Goal: Task Accomplishment & Management: Complete application form

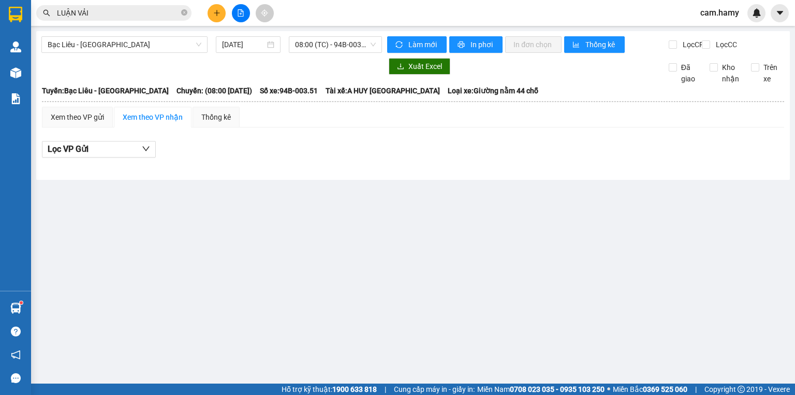
click at [238, 44] on input "[DATE]" at bounding box center [243, 44] width 42 height 11
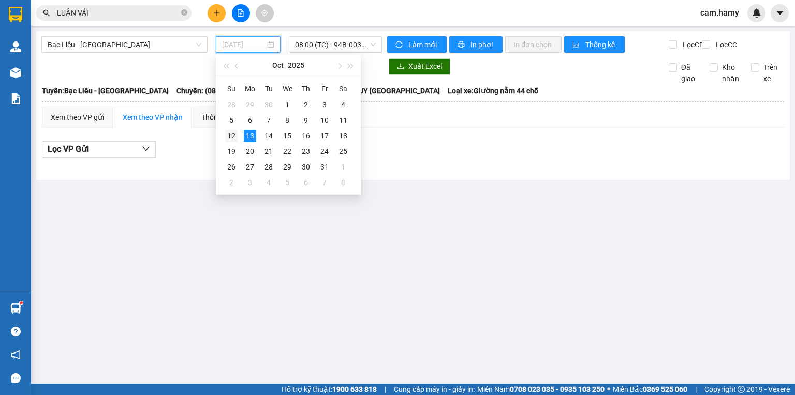
click at [233, 139] on div "12" at bounding box center [231, 135] width 12 height 12
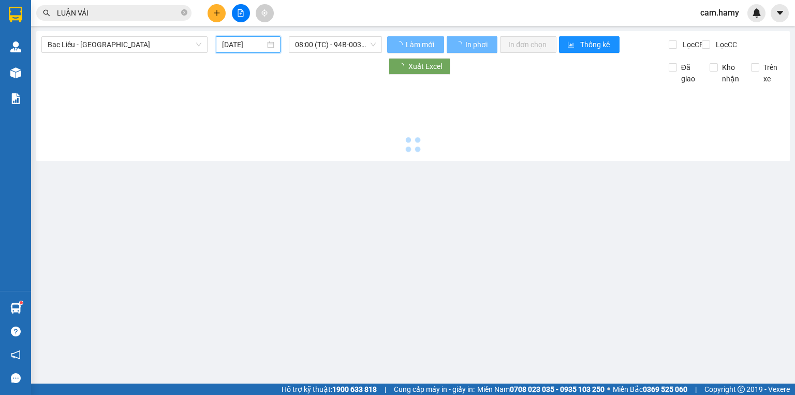
type input "[DATE]"
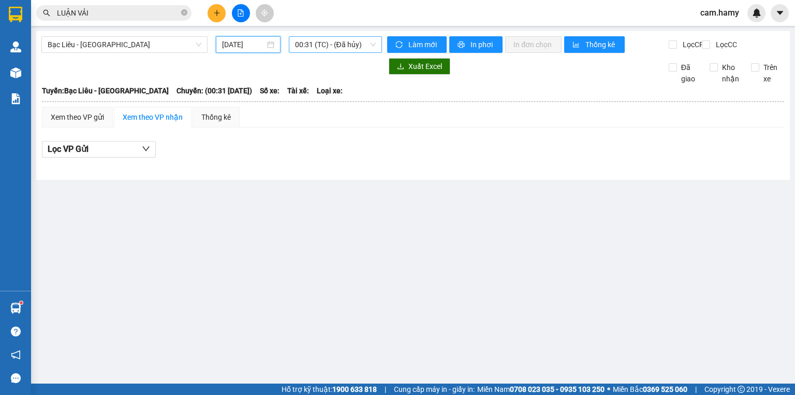
click at [312, 44] on span "00:31 (TC) - (Đã hủy)" at bounding box center [335, 45] width 81 height 16
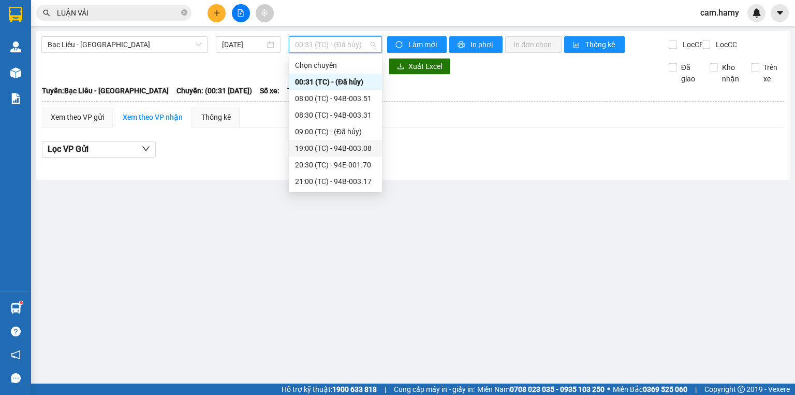
click at [328, 151] on div "19:00 (TC) - 94B-003.08" at bounding box center [335, 147] width 81 height 11
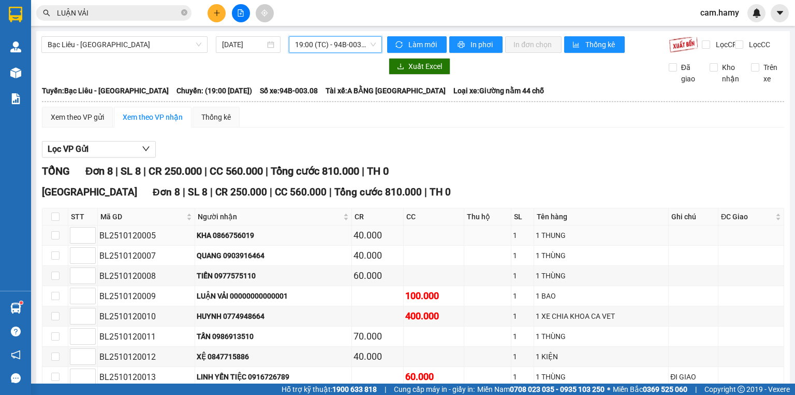
scroll to position [62, 0]
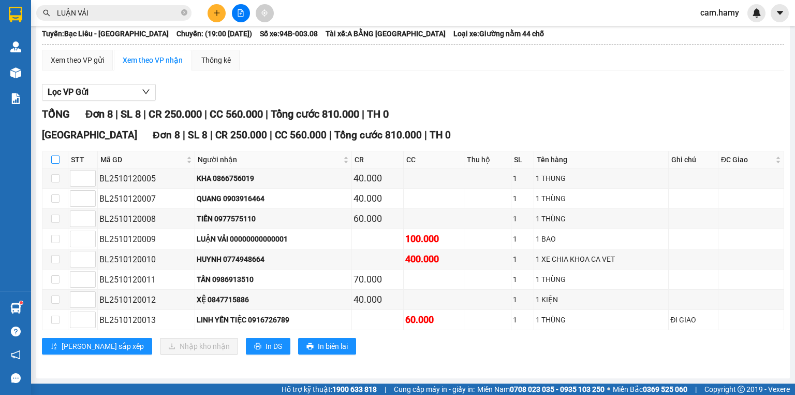
click at [54, 159] on input "checkbox" at bounding box center [55, 159] width 8 height 8
checkbox input "true"
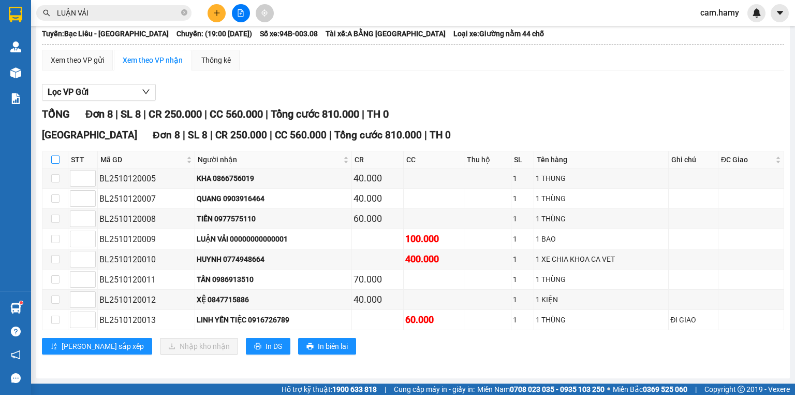
checkbox input "true"
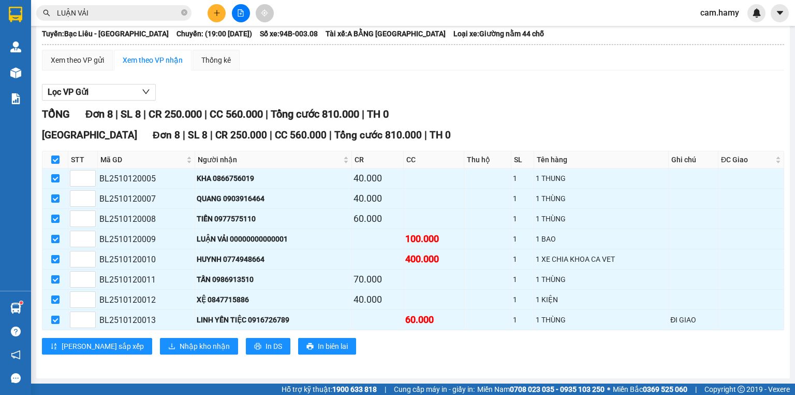
scroll to position [0, 0]
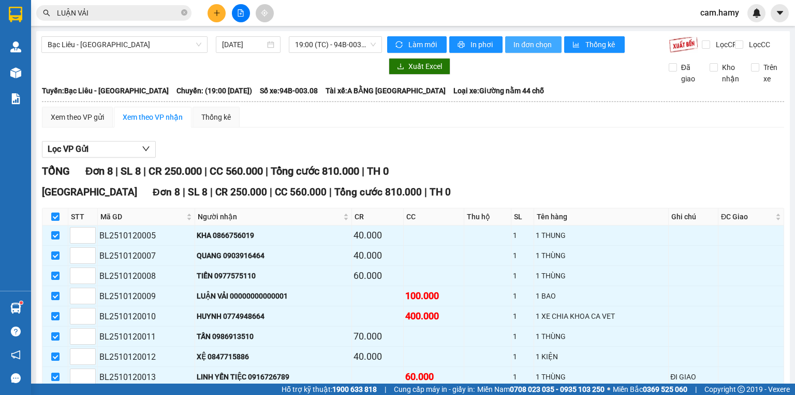
click at [542, 49] on span "In đơn chọn" at bounding box center [534, 44] width 40 height 11
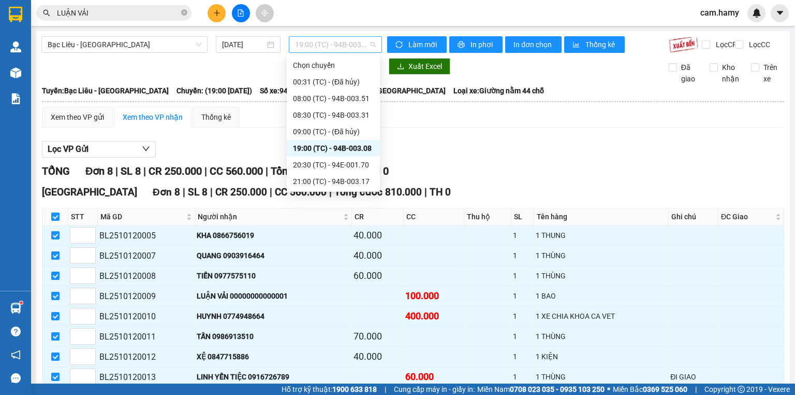
click at [301, 46] on span "19:00 (TC) - 94B-003.08" at bounding box center [335, 45] width 81 height 16
click at [315, 164] on div "20:30 (TC) - 94E-001.70" at bounding box center [333, 164] width 81 height 11
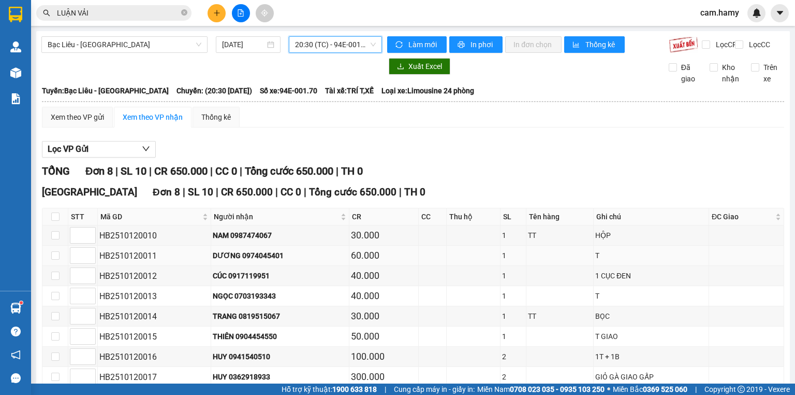
scroll to position [62, 0]
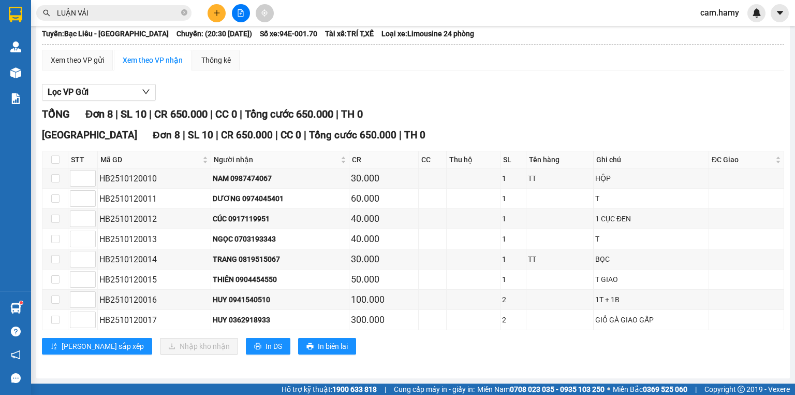
click at [48, 164] on th at bounding box center [55, 159] width 26 height 17
click at [50, 165] on th at bounding box center [55, 159] width 26 height 17
click at [55, 164] on input "checkbox" at bounding box center [55, 159] width 8 height 8
checkbox input "true"
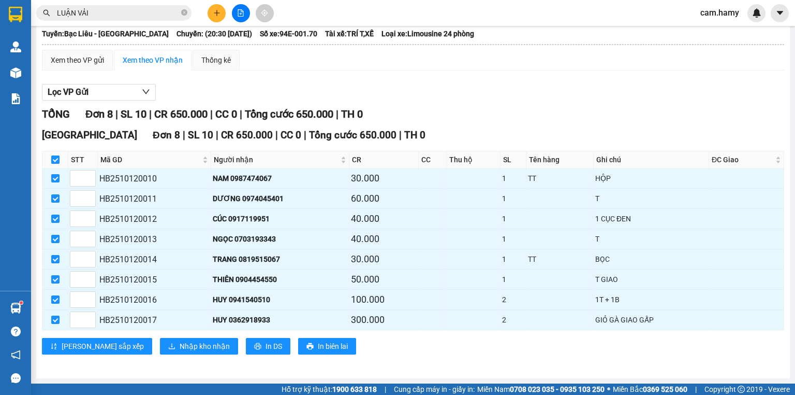
checkbox input "true"
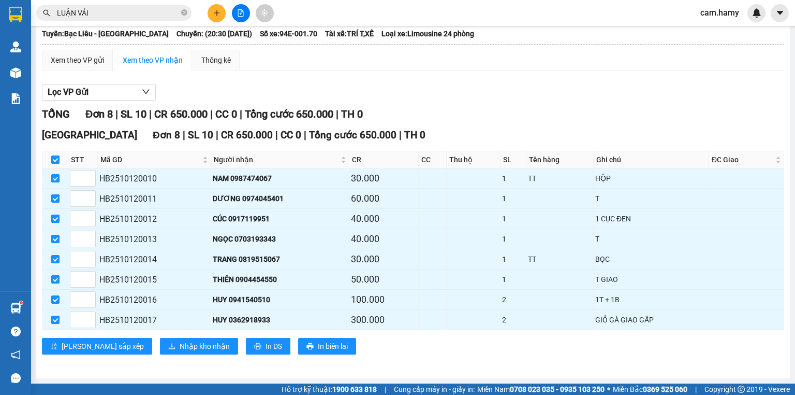
checkbox input "true"
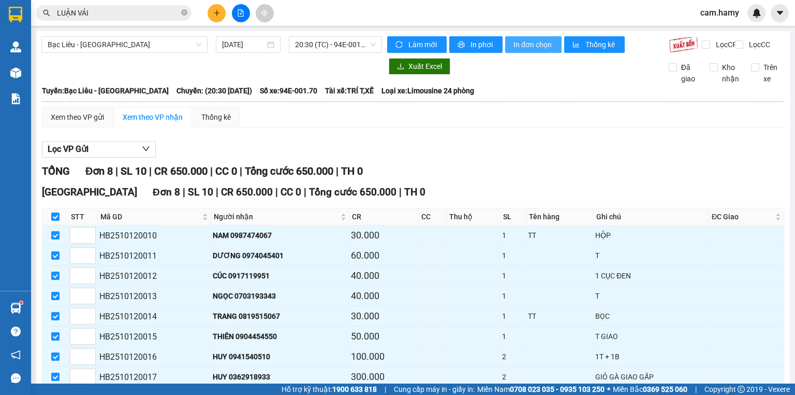
click at [523, 40] on span "In đơn chọn" at bounding box center [534, 44] width 40 height 11
click at [530, 37] on button "In đơn chọn" at bounding box center [533, 44] width 56 height 17
drag, startPoint x: 310, startPoint y: 41, endPoint x: 311, endPoint y: 48, distance: 7.4
click at [310, 41] on span "20:30 (TC) - 94E-001.70" at bounding box center [335, 45] width 81 height 16
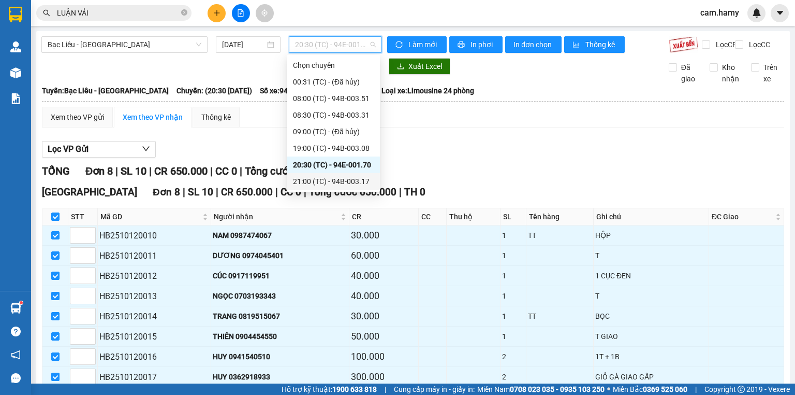
click at [338, 176] on div "21:00 (TC) - 94B-003.17" at bounding box center [333, 181] width 81 height 11
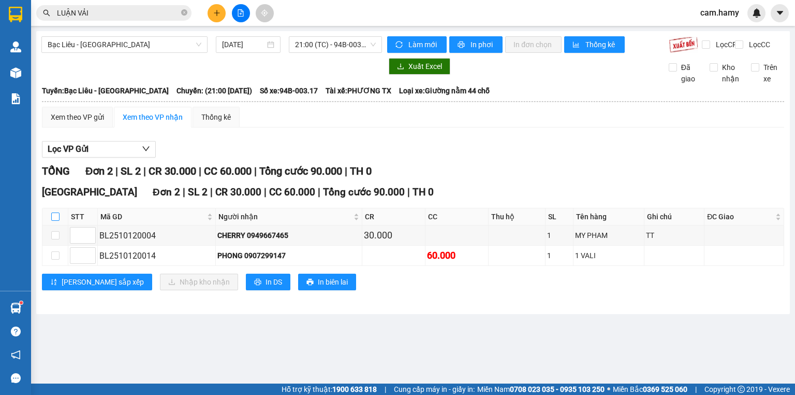
click at [57, 221] on input "checkbox" at bounding box center [55, 216] width 8 height 8
checkbox input "true"
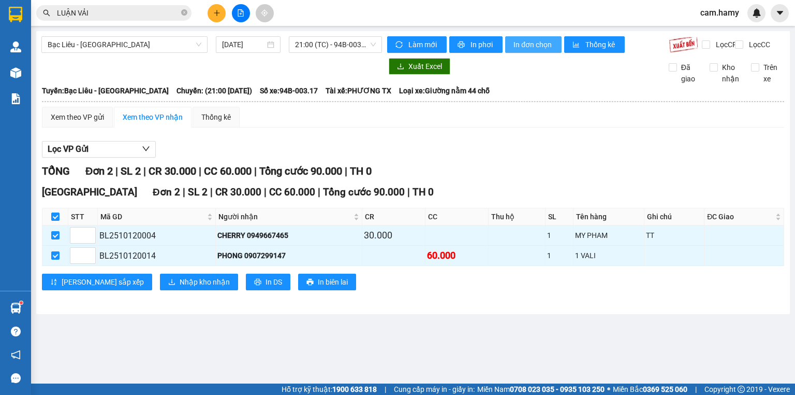
click at [533, 41] on span "In đơn chọn" at bounding box center [534, 44] width 40 height 11
click at [266, 42] on div "12/10/2025" at bounding box center [248, 44] width 52 height 11
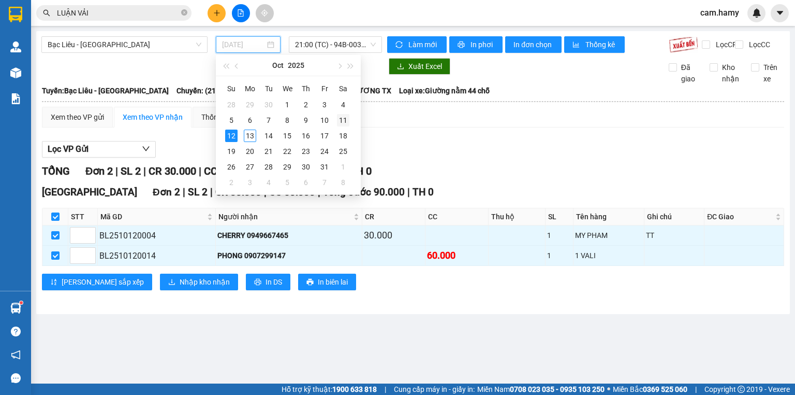
click at [342, 112] on td "11" at bounding box center [343, 120] width 19 height 16
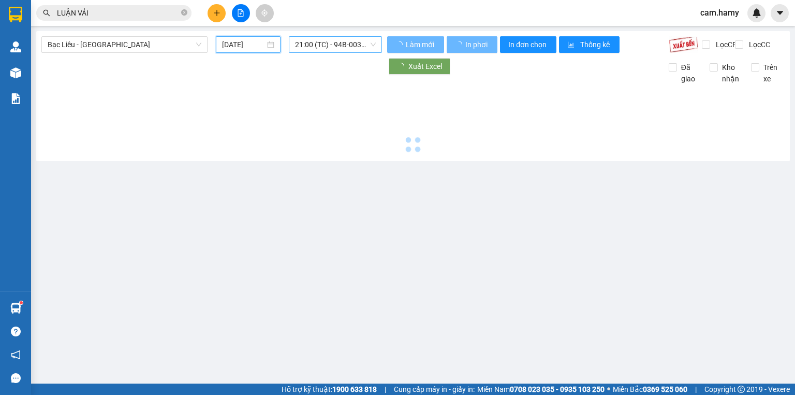
type input "11/10/2025"
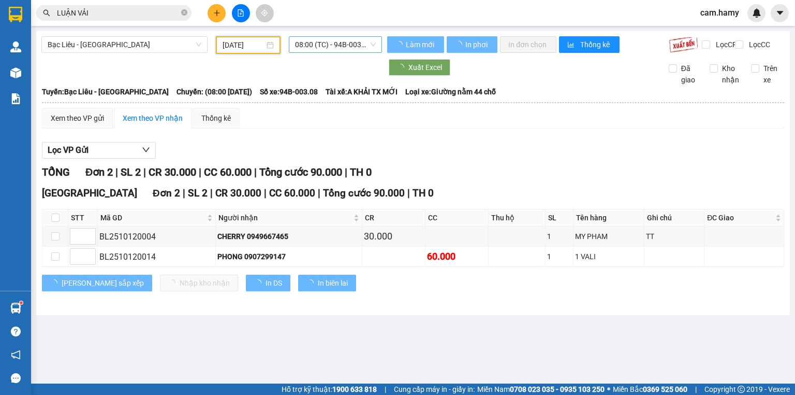
click at [317, 41] on span "08:00 (TC) - 94B-003.08" at bounding box center [335, 45] width 81 height 16
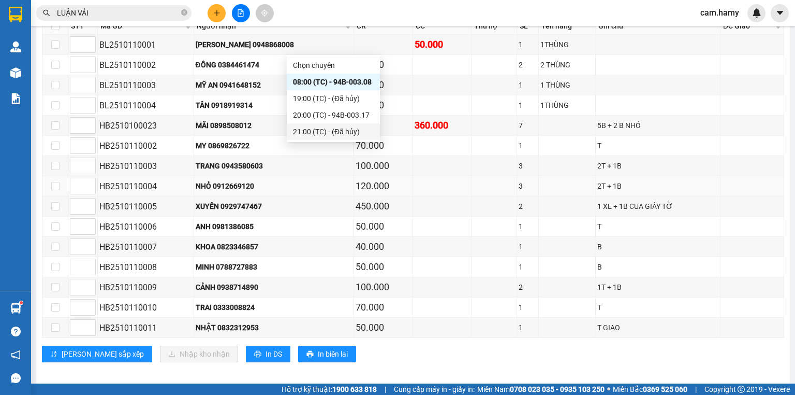
scroll to position [299, 0]
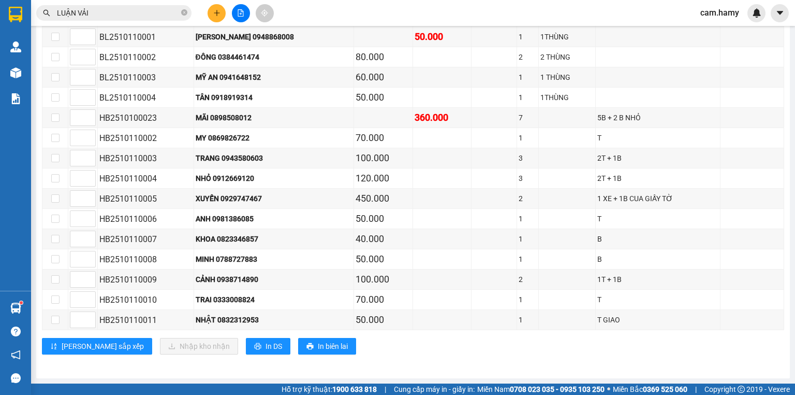
click at [214, 19] on button at bounding box center [217, 13] width 18 height 18
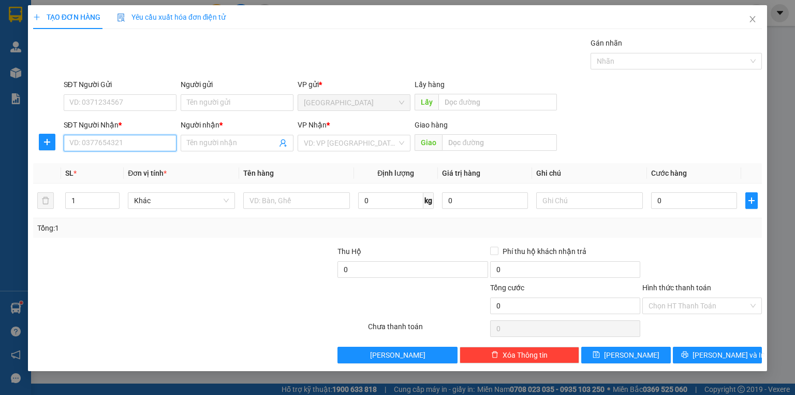
click at [145, 143] on input "SĐT Người Nhận *" at bounding box center [120, 143] width 113 height 17
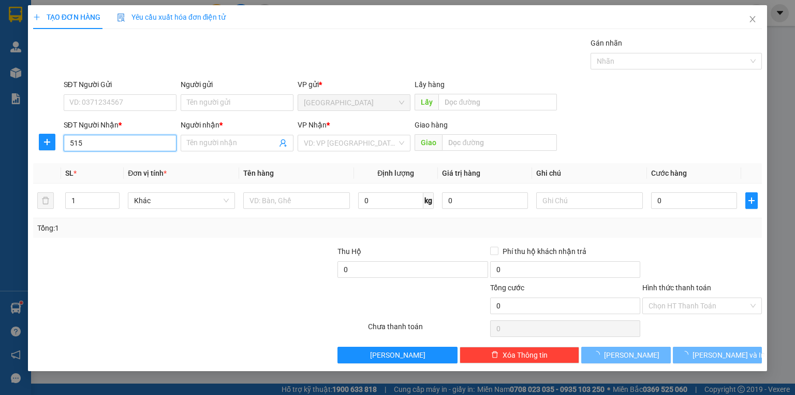
click at [119, 142] on input "515" at bounding box center [120, 143] width 113 height 17
type input "5"
click at [127, 143] on input "SĐT Người Nhận *" at bounding box center [120, 143] width 113 height 17
click at [87, 146] on input "115" at bounding box center [120, 143] width 113 height 17
type input "1"
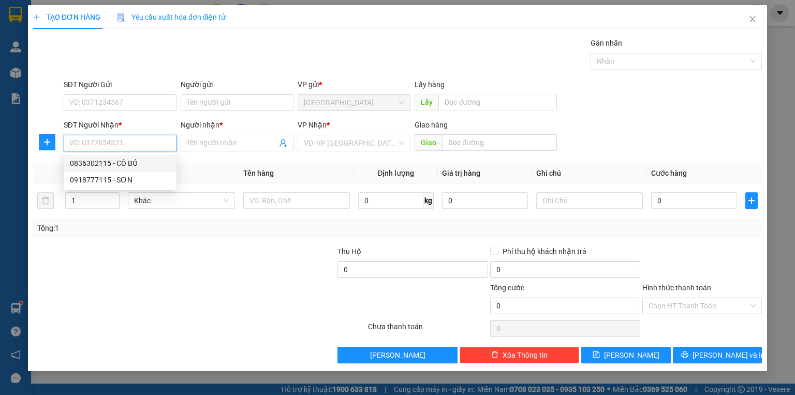
click at [124, 162] on div "0836302115 - CÔ BÓ" at bounding box center [120, 162] width 100 height 11
type input "0836302115"
type input "CÔ BÓ"
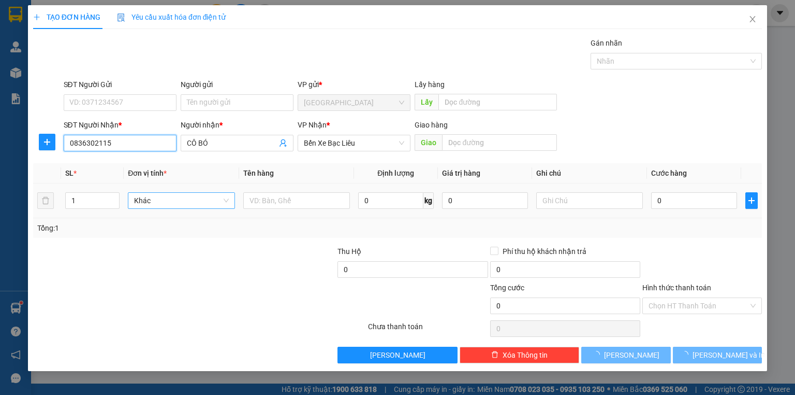
type input "80.000"
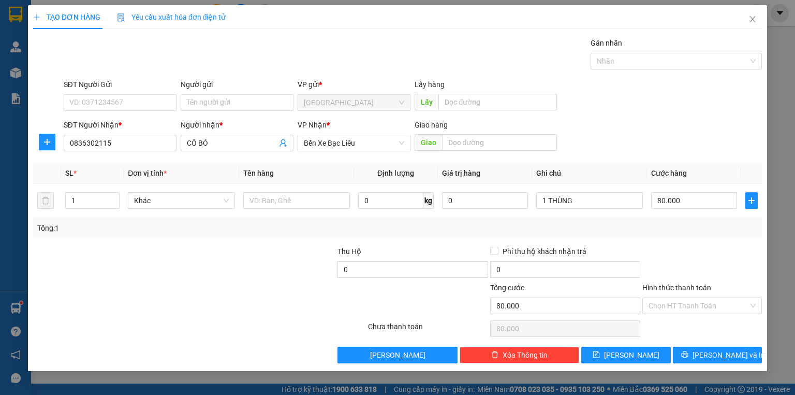
click at [692, 288] on label "Hình thức thanh toán" at bounding box center [677, 287] width 69 height 8
click at [692, 298] on input "Hình thức thanh toán" at bounding box center [699, 306] width 100 height 16
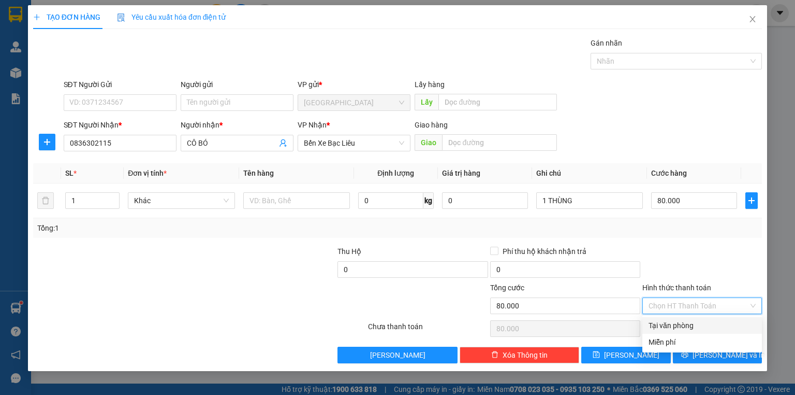
click at [689, 328] on div "Tại văn phòng" at bounding box center [702, 325] width 107 height 11
type input "0"
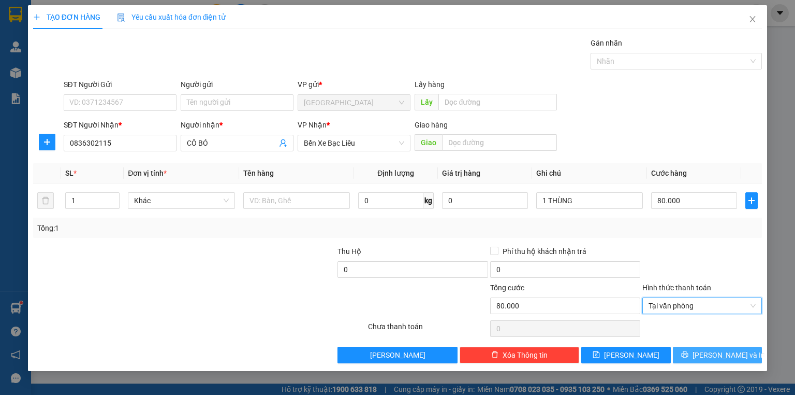
click at [701, 350] on button "[PERSON_NAME] và In" at bounding box center [718, 354] width 90 height 17
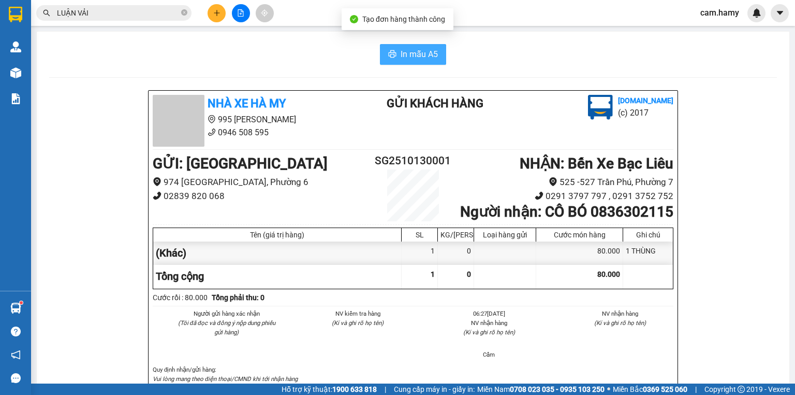
click at [417, 56] on span "In mẫu A5" at bounding box center [419, 54] width 37 height 13
click at [216, 16] on icon "plus" at bounding box center [216, 12] width 7 height 7
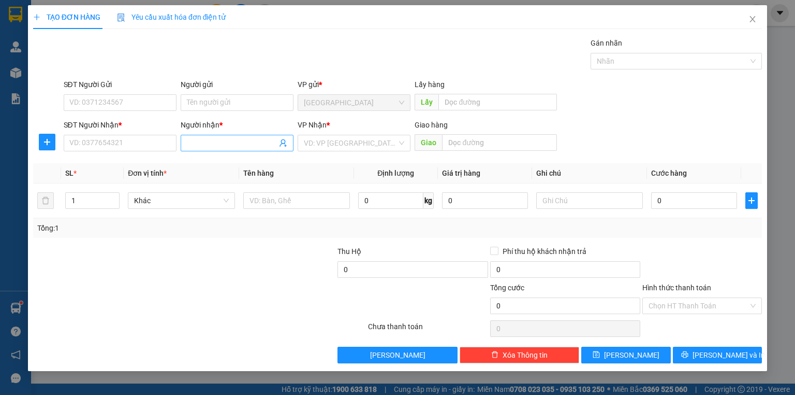
click at [201, 147] on input "Người nhận *" at bounding box center [232, 142] width 90 height 11
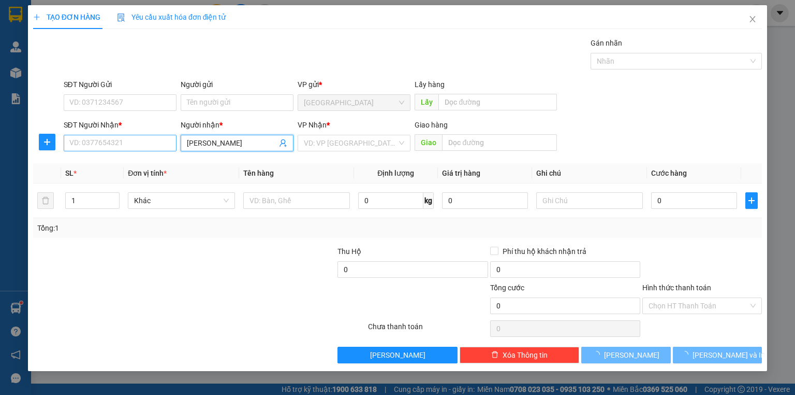
type input "[PERSON_NAME]"
click at [137, 149] on input "SĐT Người Nhận *" at bounding box center [120, 143] width 113 height 17
type input "00000000000"
click at [344, 144] on input "search" at bounding box center [350, 143] width 93 height 16
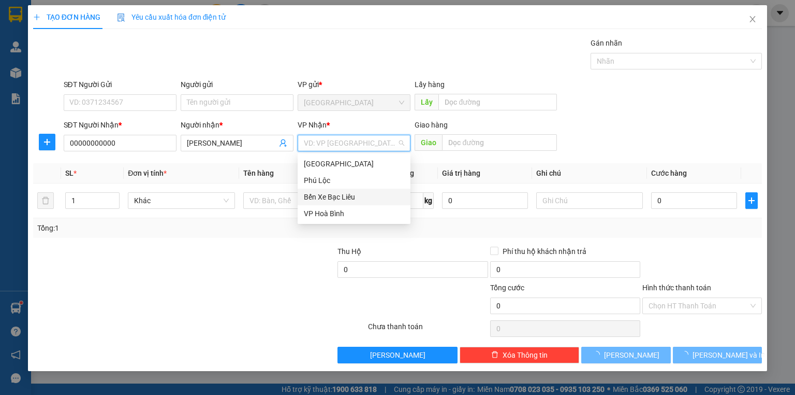
click at [336, 192] on div "Bến Xe Bạc Liêu" at bounding box center [354, 196] width 100 height 11
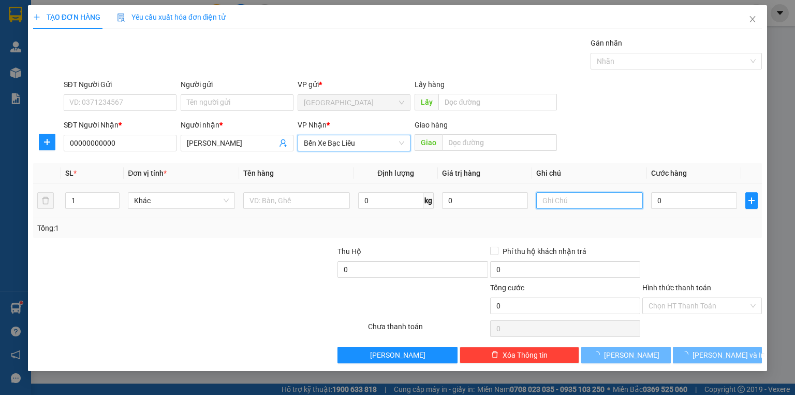
click at [557, 199] on input "text" at bounding box center [590, 200] width 107 height 17
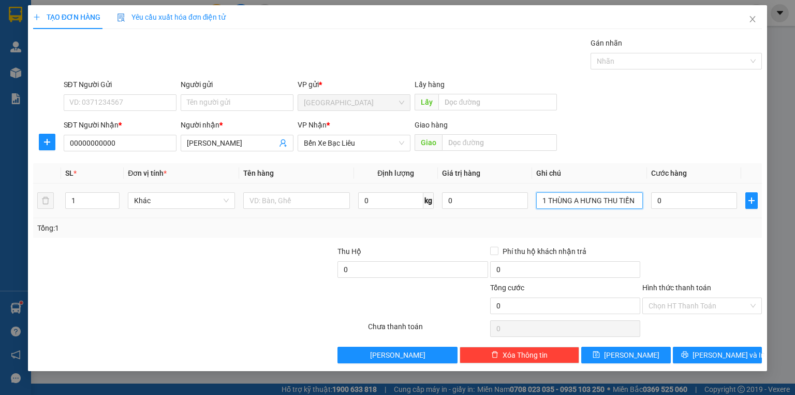
type input "1 THÙNG A HƯNG THU TIỀN"
click at [650, 245] on div at bounding box center [703, 263] width 122 height 36
click at [721, 354] on span "[PERSON_NAME] và In" at bounding box center [729, 354] width 73 height 11
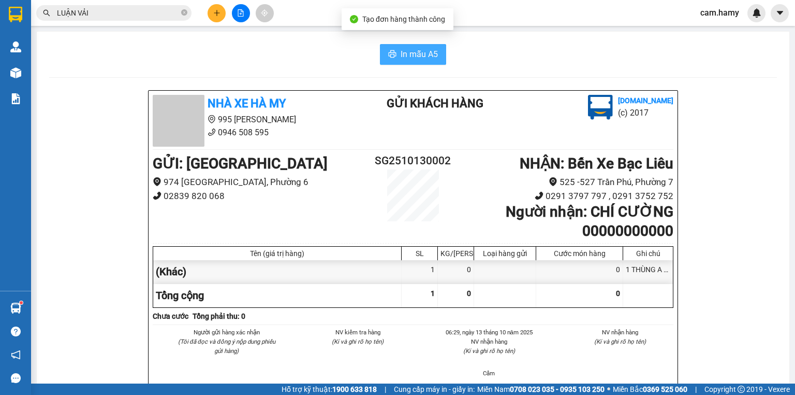
click at [410, 55] on span "In mẫu A5" at bounding box center [419, 54] width 37 height 13
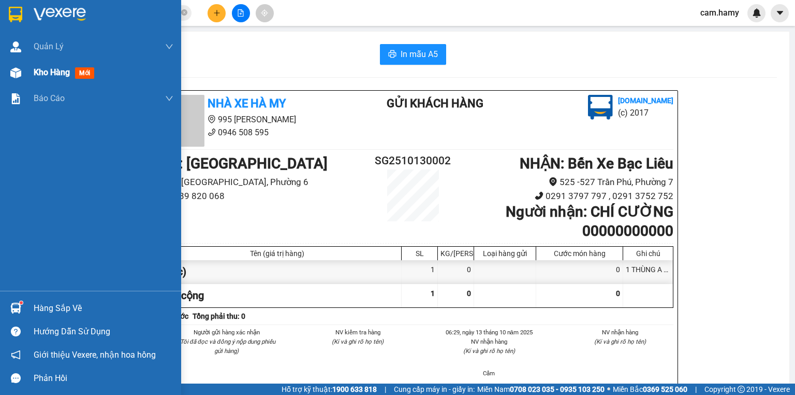
click at [40, 73] on span "Kho hàng" at bounding box center [52, 72] width 36 height 10
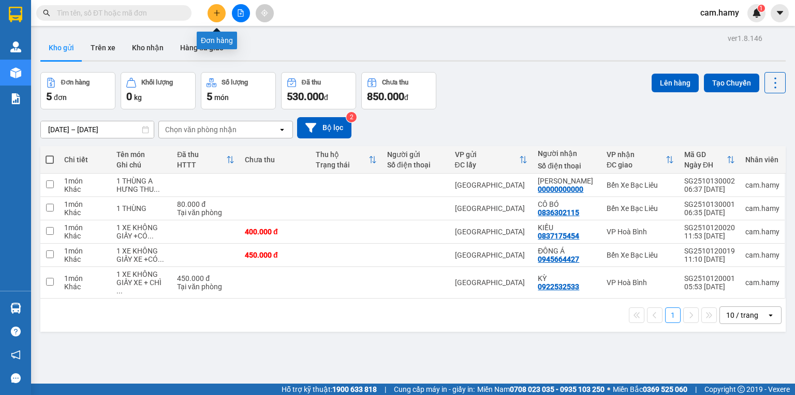
click at [215, 16] on icon "plus" at bounding box center [216, 12] width 7 height 7
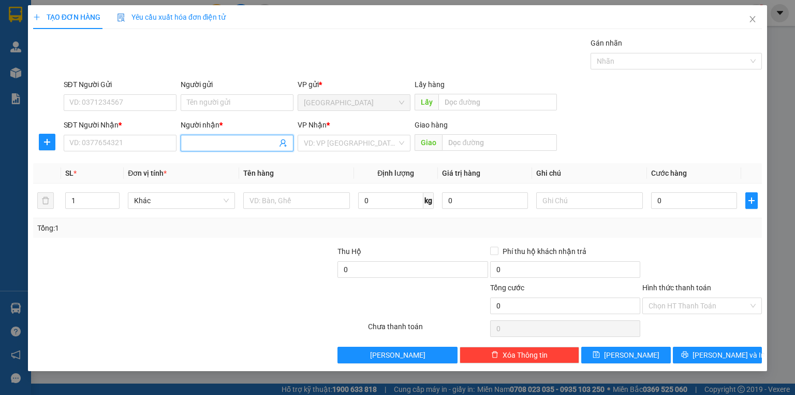
click at [196, 138] on input "Người nhận *" at bounding box center [232, 142] width 90 height 11
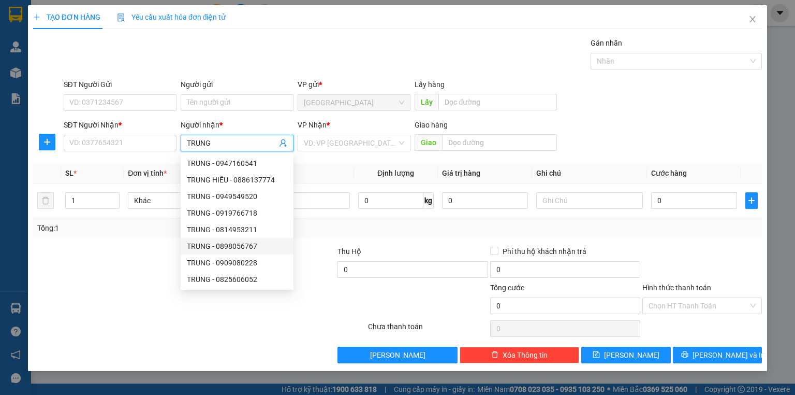
scroll to position [33, 0]
type input "TRUNG"
click at [139, 144] on input "SĐT Người Nhận *" at bounding box center [120, 143] width 113 height 17
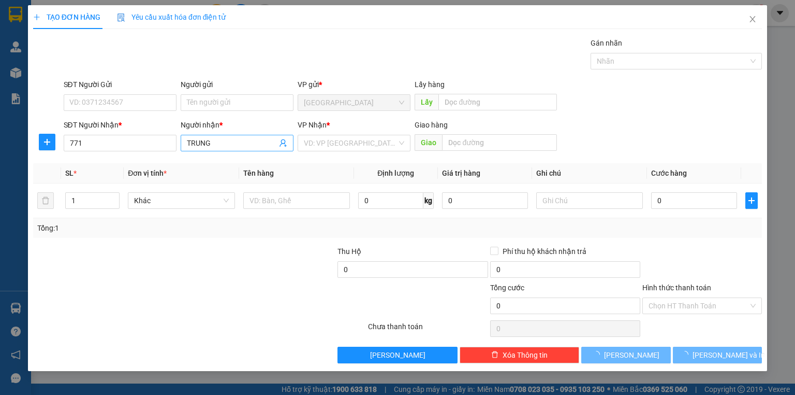
click at [211, 139] on input "TRUNG" at bounding box center [232, 142] width 90 height 11
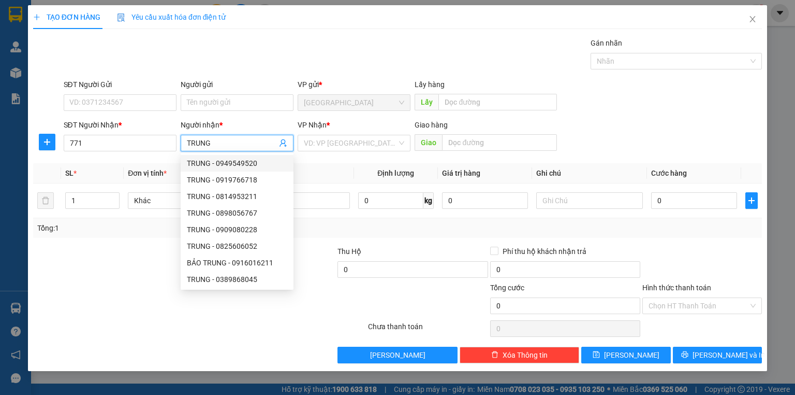
click at [222, 144] on input "TRUNG" at bounding box center [232, 142] width 90 height 11
click at [75, 145] on input "771" at bounding box center [120, 143] width 113 height 17
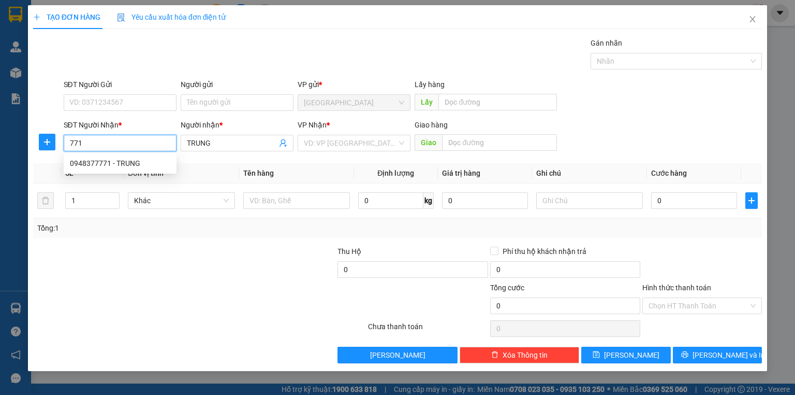
click at [101, 144] on input "771" at bounding box center [120, 143] width 113 height 17
click at [102, 166] on div "0948377771 - TRUNG" at bounding box center [120, 162] width 100 height 11
type input "0948377771"
type input "TRUNG"
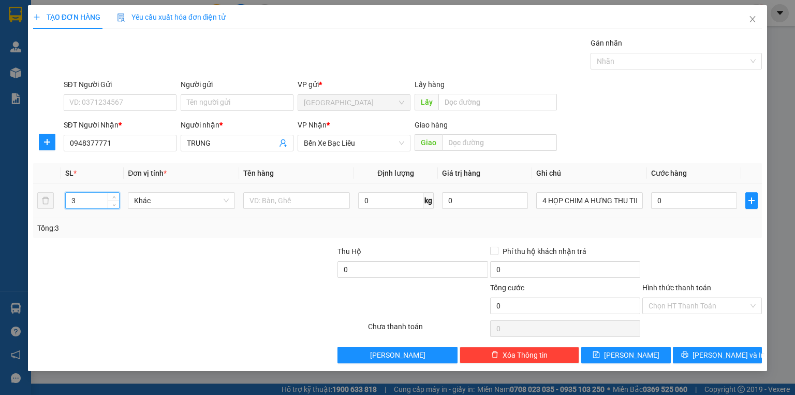
click at [120, 202] on div "3" at bounding box center [92, 200] width 54 height 17
click at [112, 203] on icon "down" at bounding box center [114, 204] width 4 height 4
type input "1"
click at [112, 203] on icon "down" at bounding box center [114, 204] width 4 height 4
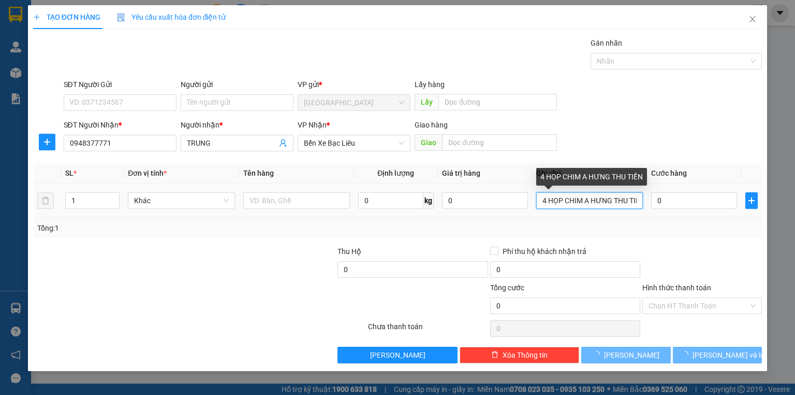
click at [634, 198] on input "4 HỌP CHIM A HƯNG THU TIỀN" at bounding box center [590, 200] width 107 height 17
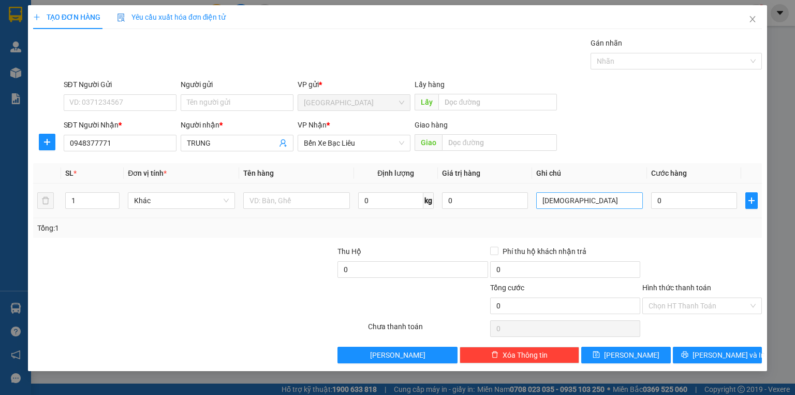
click at [578, 210] on td "[DEMOGRAPHIC_DATA]" at bounding box center [589, 200] width 115 height 35
click at [574, 202] on input "[DEMOGRAPHIC_DATA]" at bounding box center [590, 200] width 107 height 17
type input "I"
type input "1 BỌC THUỐC MIỄN PHÍ"
click at [657, 299] on input "Hình thức thanh toán" at bounding box center [699, 306] width 100 height 16
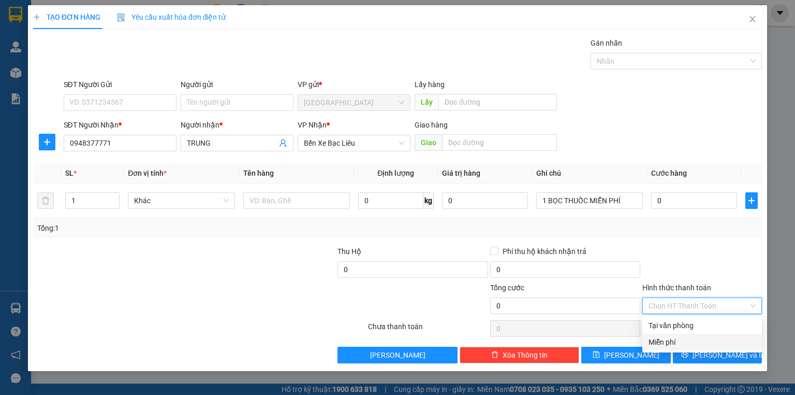
click at [664, 343] on div "Miễn phí" at bounding box center [702, 341] width 107 height 11
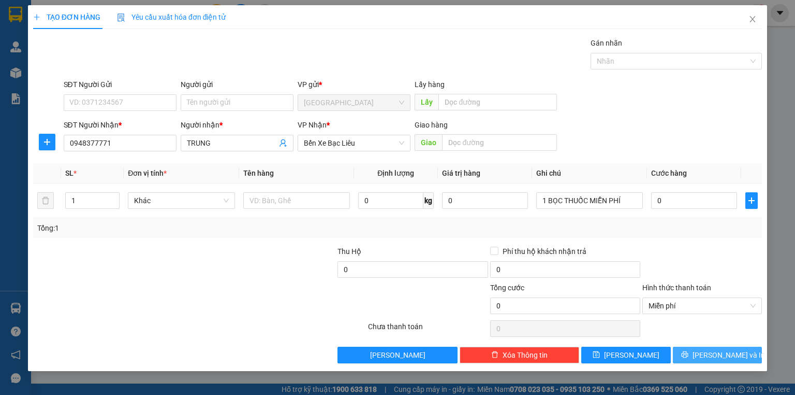
click at [693, 356] on button "[PERSON_NAME] và In" at bounding box center [718, 354] width 90 height 17
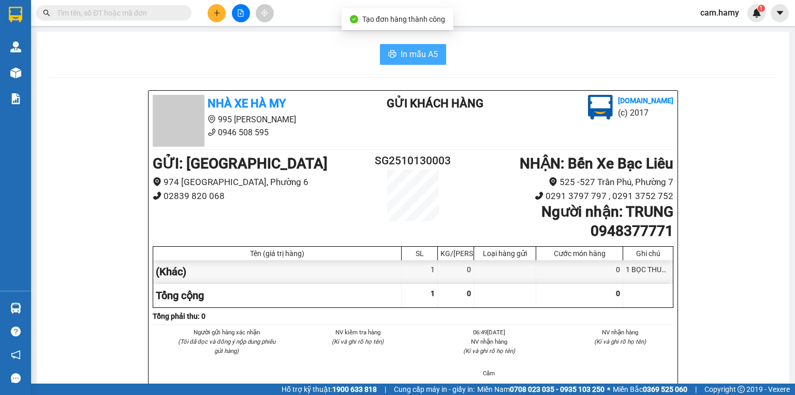
click at [396, 50] on button "In mẫu A5" at bounding box center [413, 54] width 66 height 21
